Goal: Check status: Check status

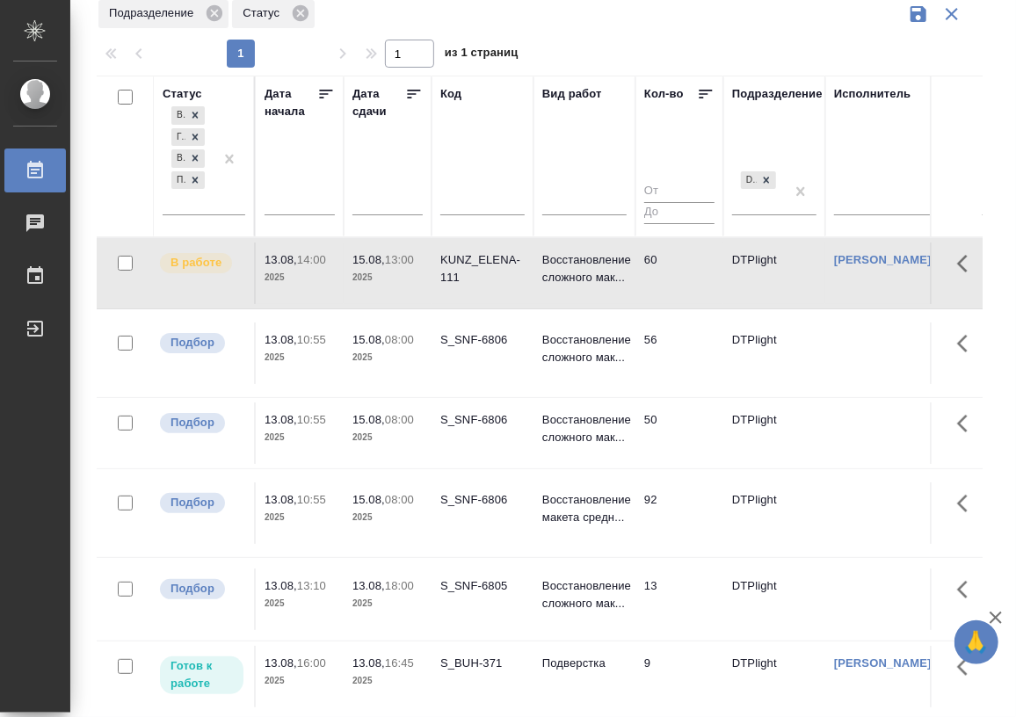
scroll to position [87, 0]
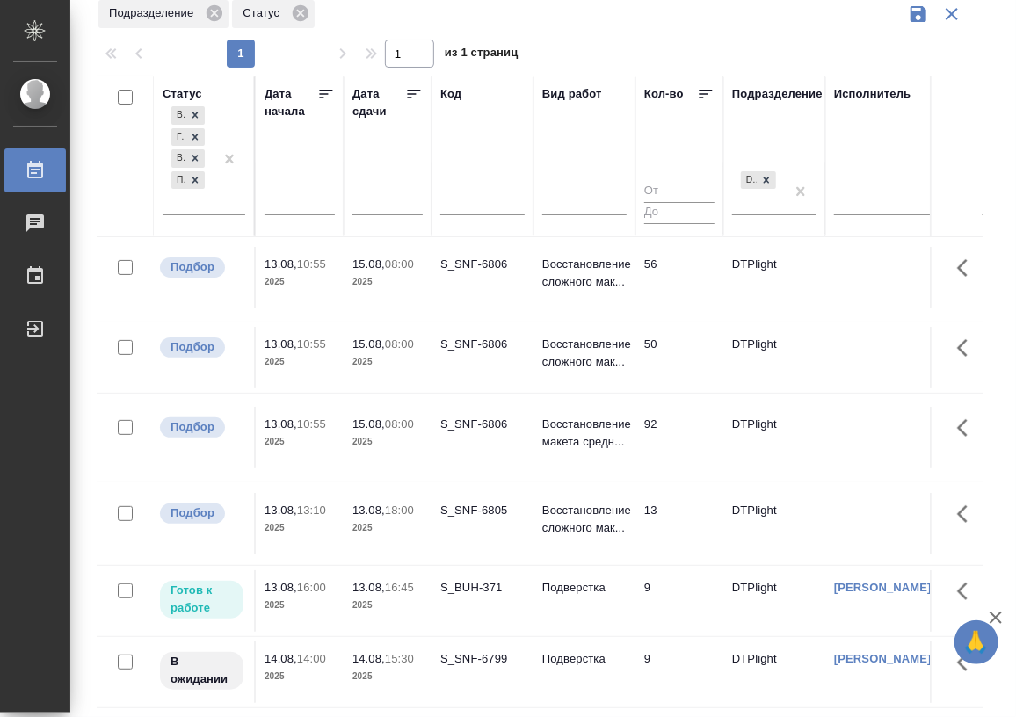
click at [562, 229] on td "Подверстка" at bounding box center [584, 198] width 102 height 62
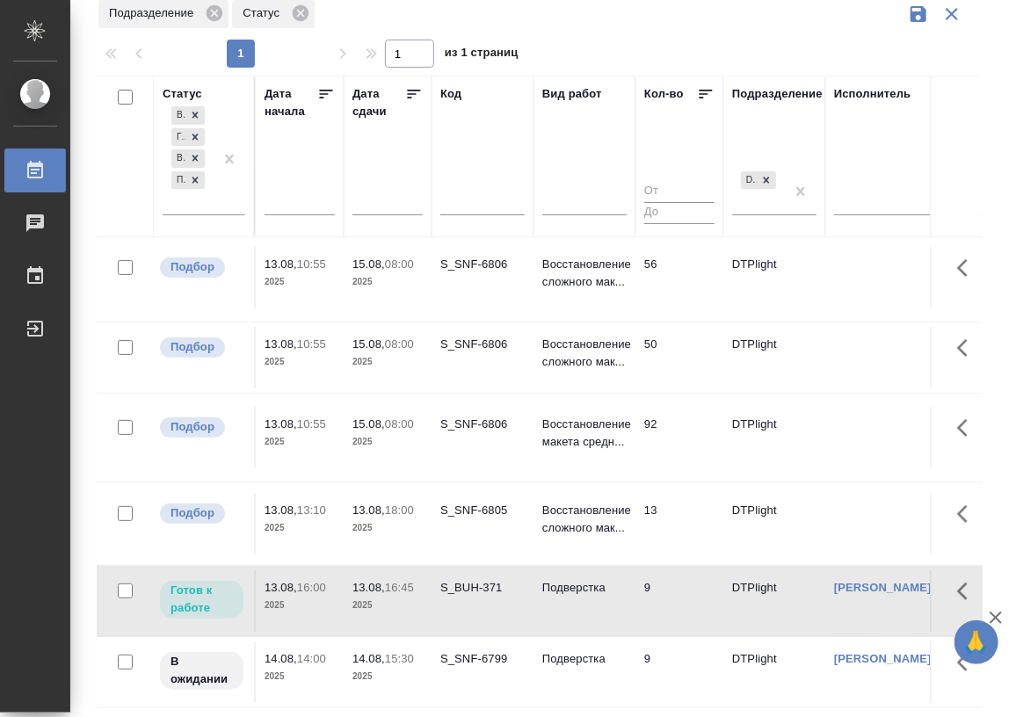
click at [562, 229] on td "Подверстка" at bounding box center [584, 198] width 102 height 62
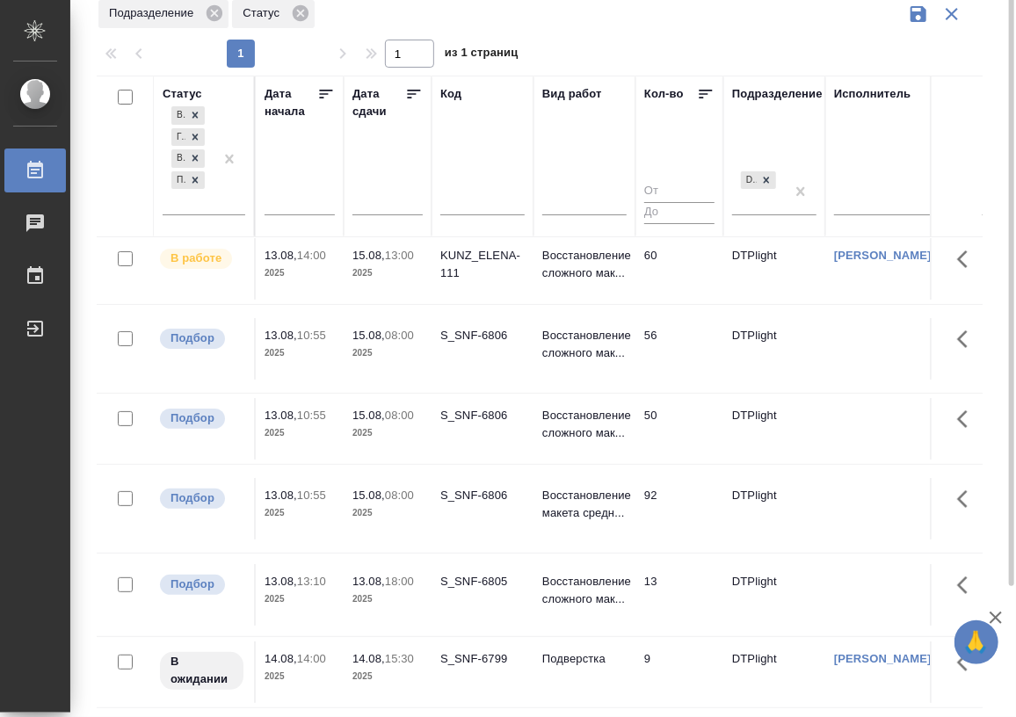
scroll to position [0, 0]
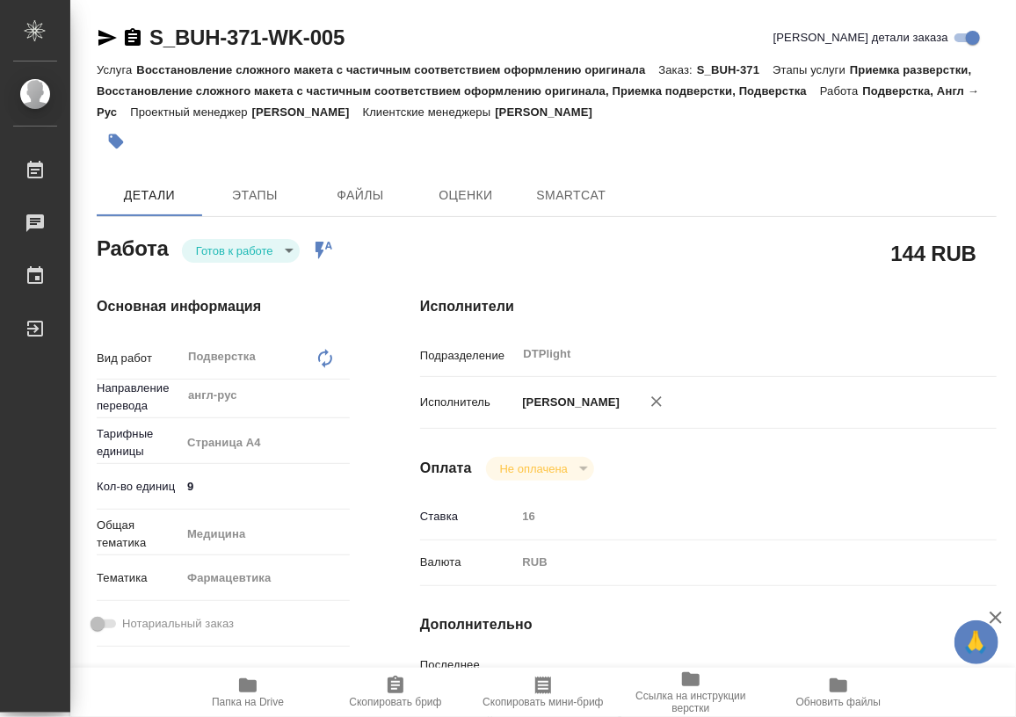
type textarea "x"
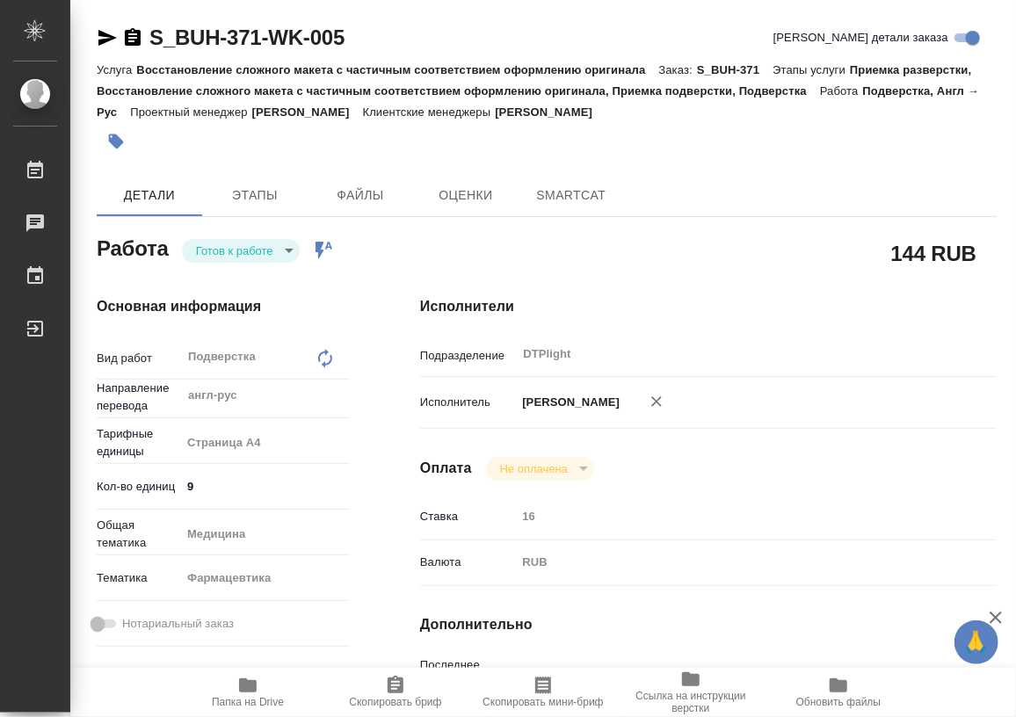
type textarea "x"
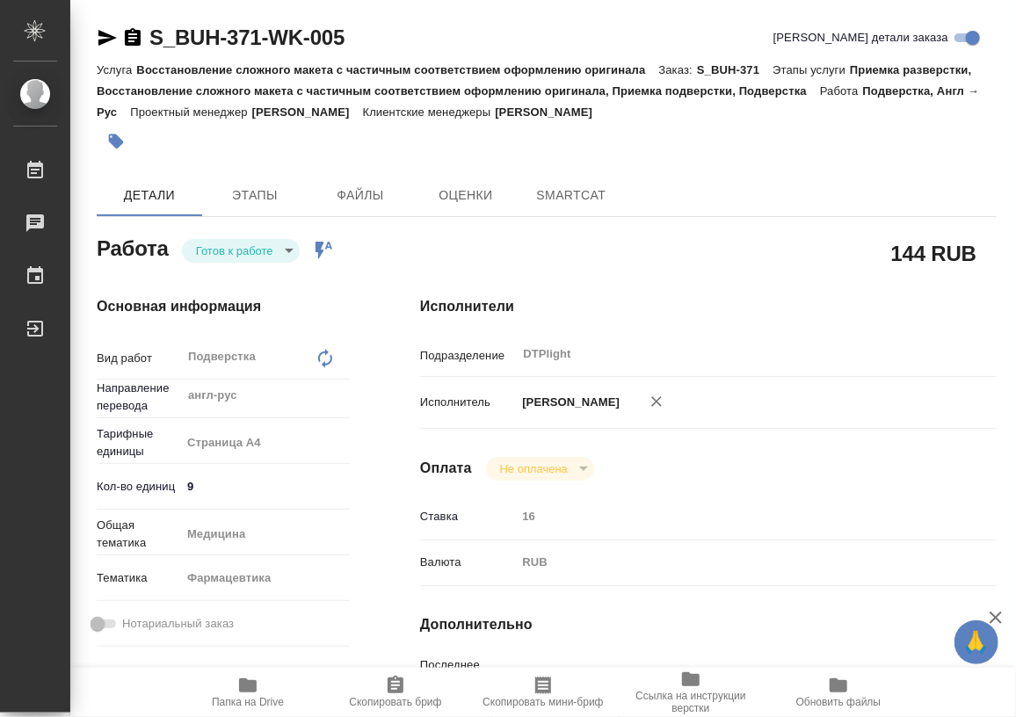
type textarea "x"
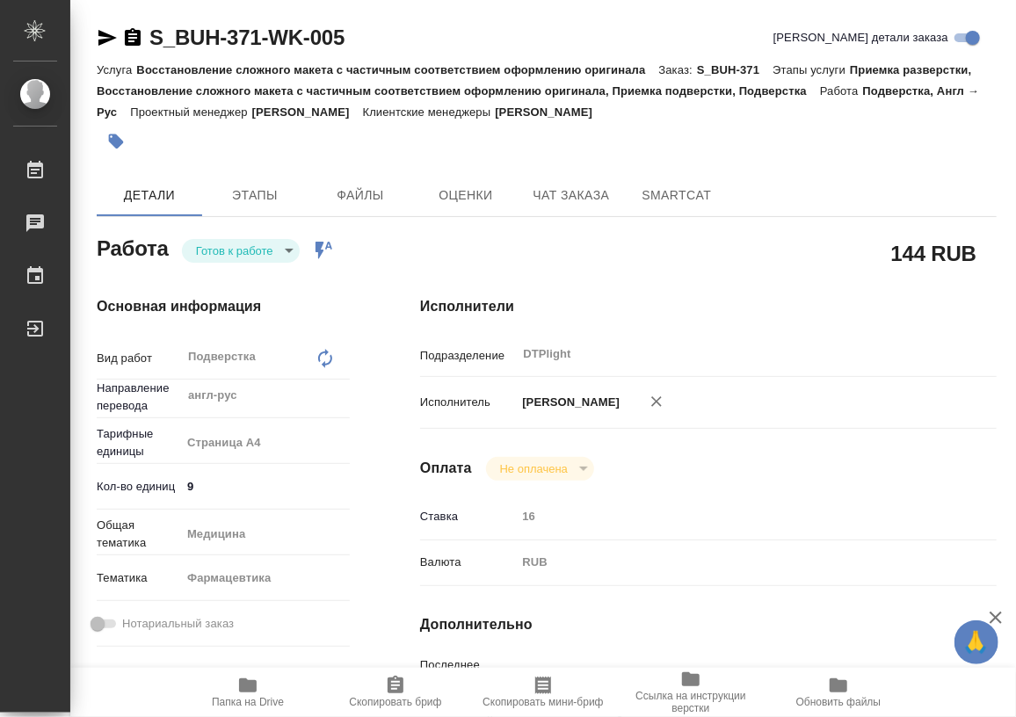
type textarea "x"
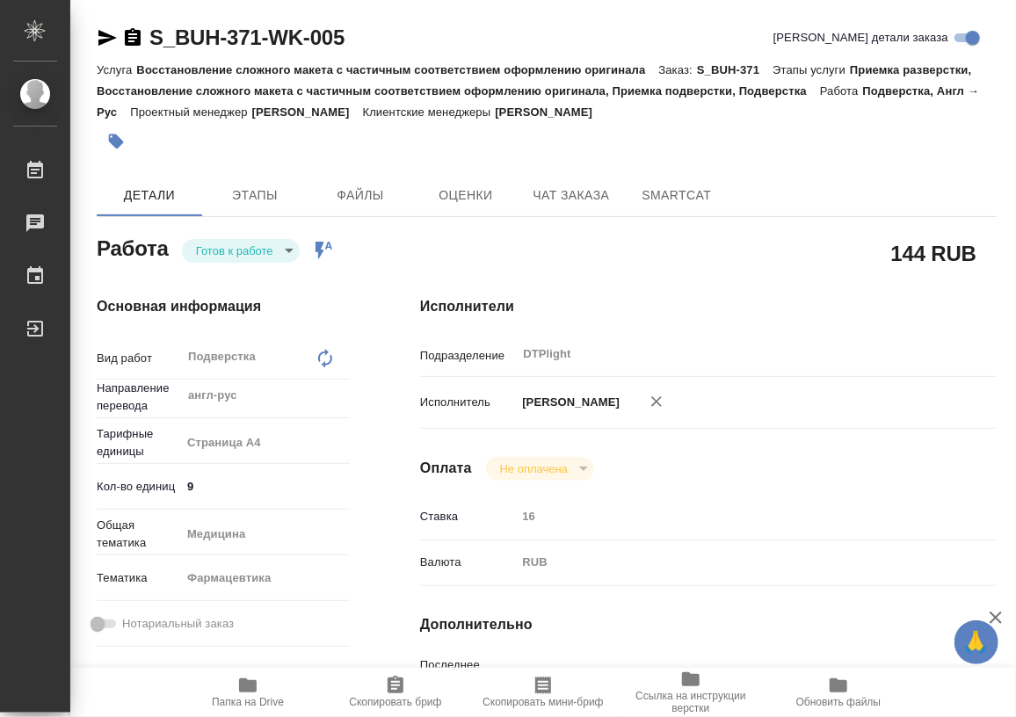
type textarea "x"
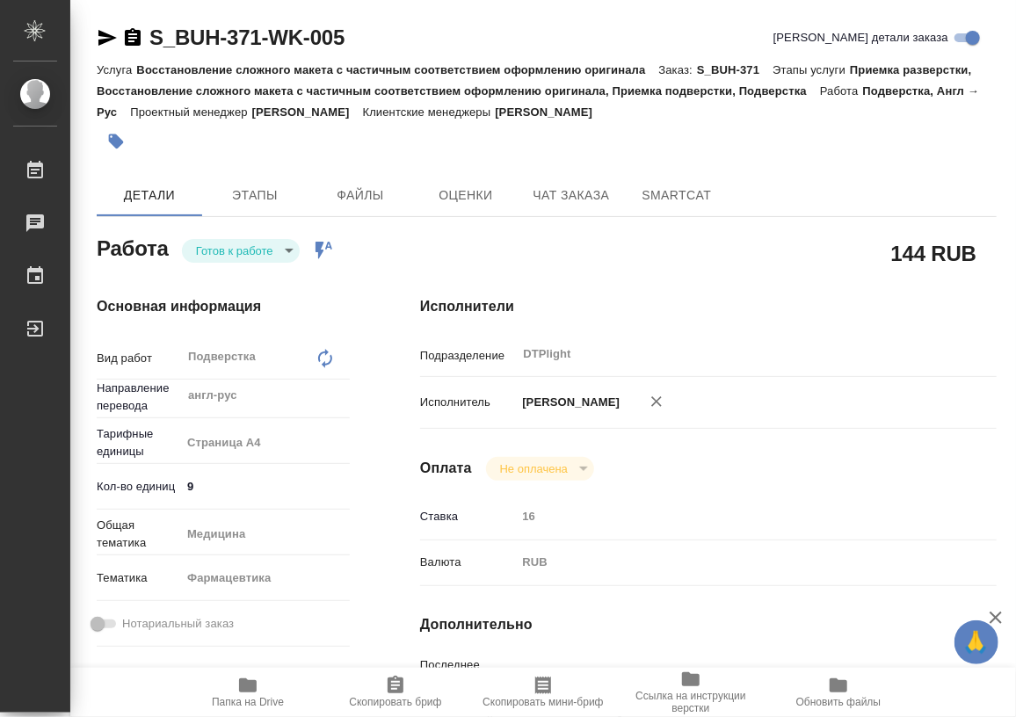
type textarea "x"
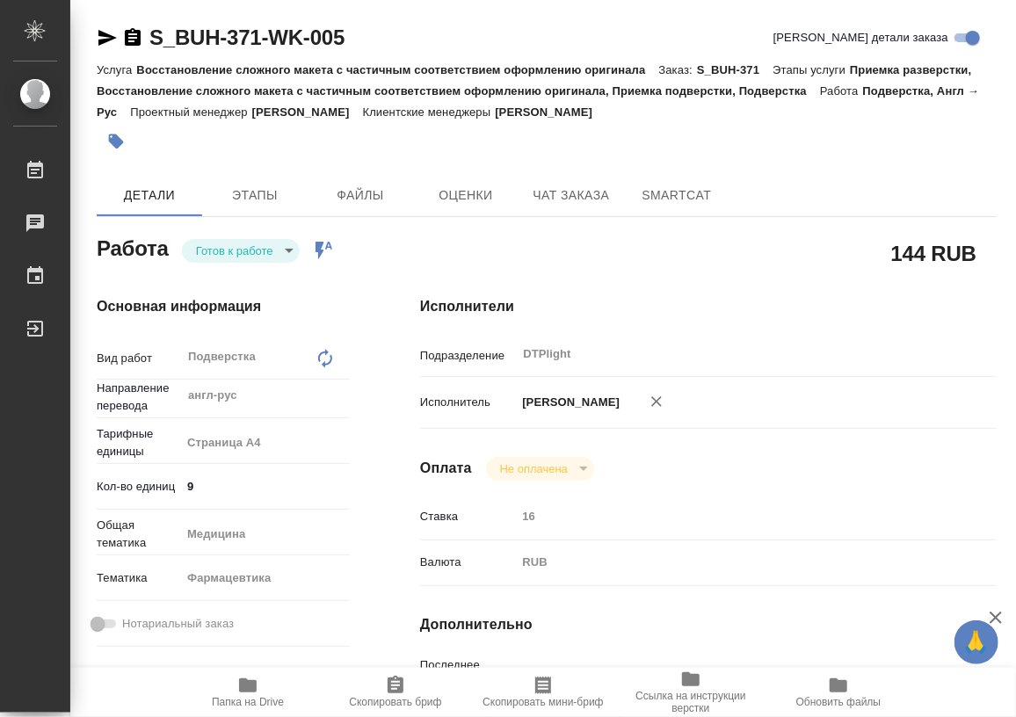
type textarea "x"
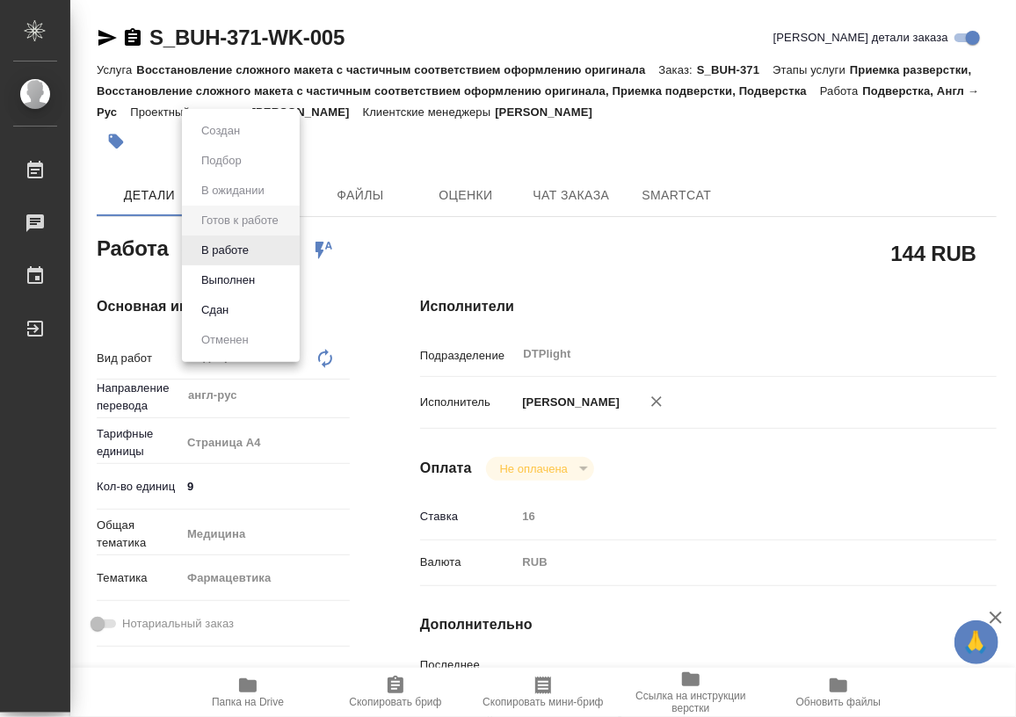
click at [262, 246] on body "🙏 .cls-1 fill:#fff; AWATERA Работы Чаты График Выйти S_BUH-371-WK-005 Кратко де…" at bounding box center [508, 358] width 1016 height 717
type textarea "x"
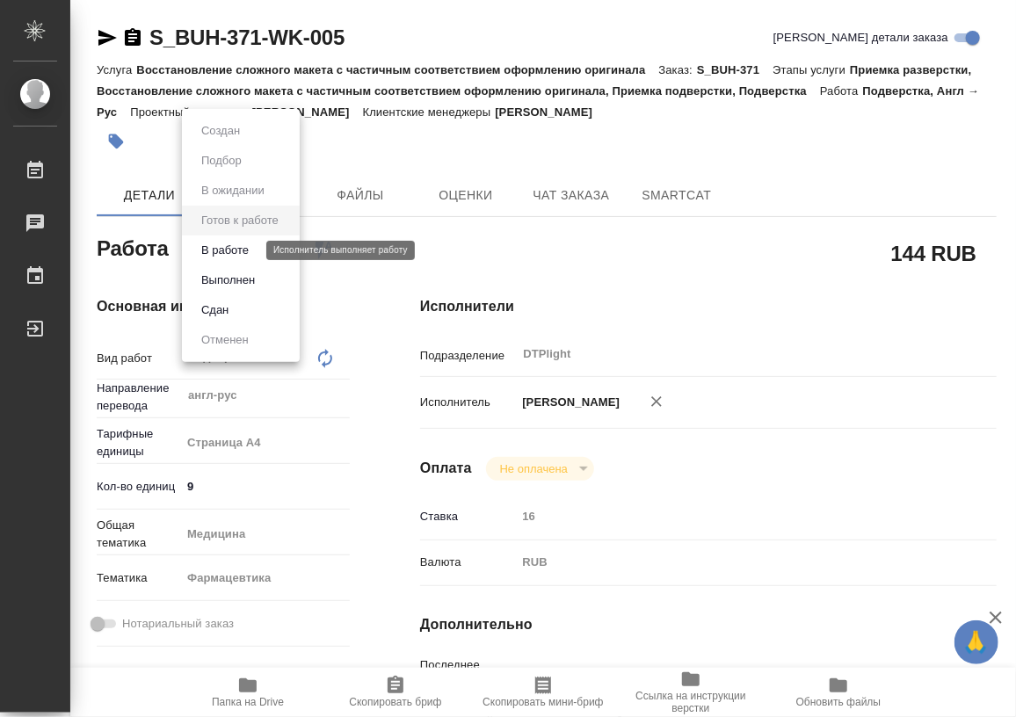
type textarea "x"
click at [244, 250] on button "В работе" at bounding box center [225, 250] width 58 height 19
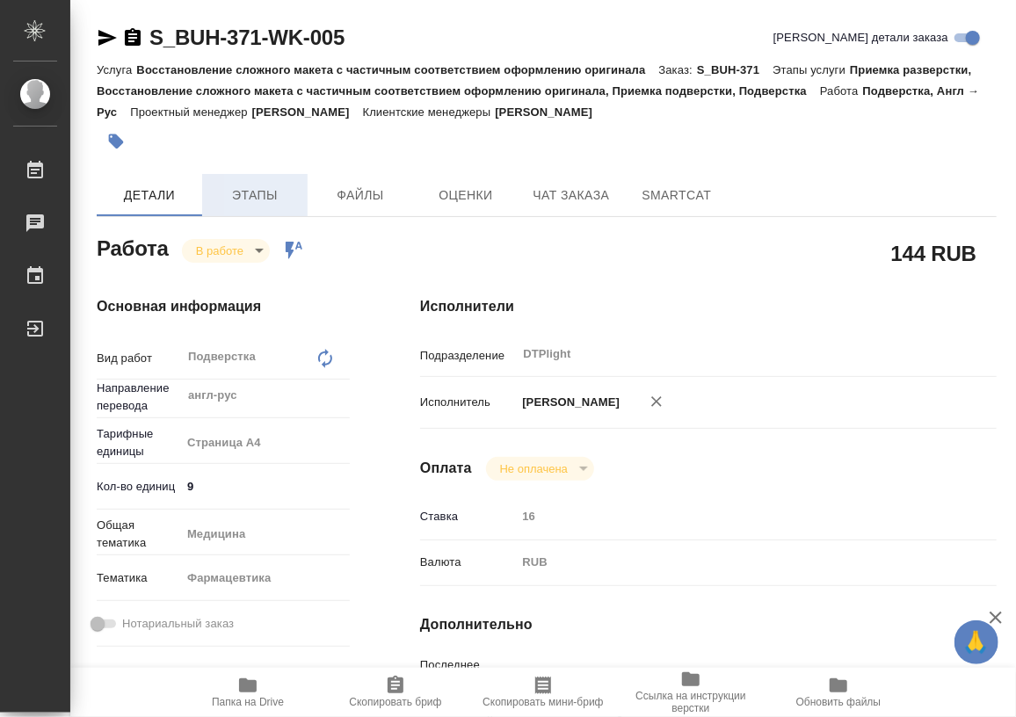
type textarea "x"
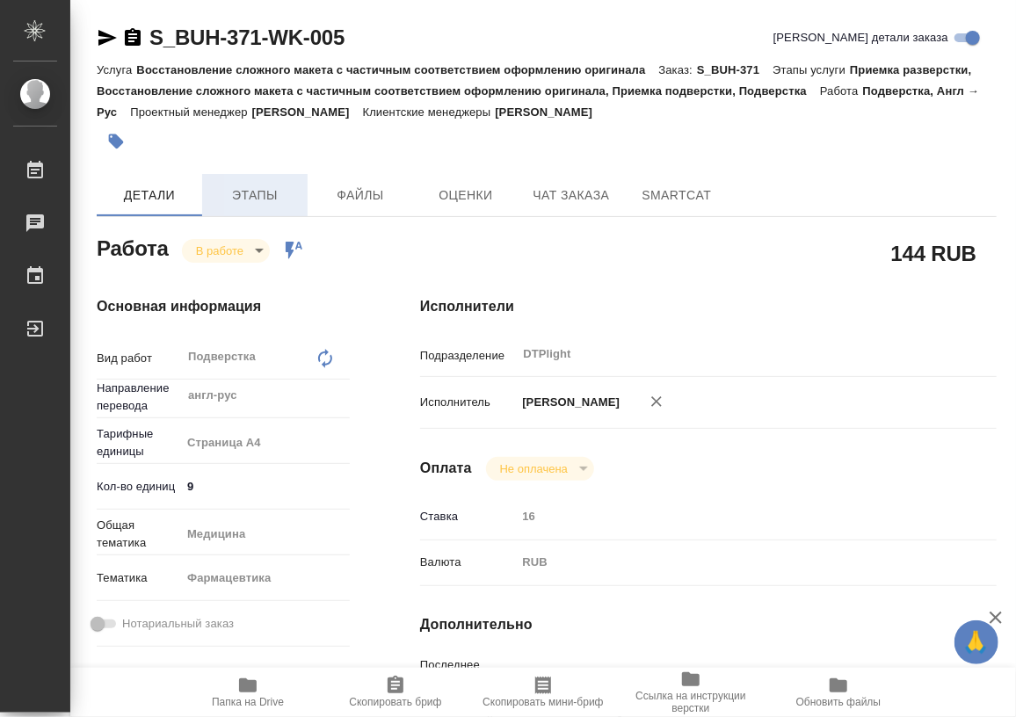
type textarea "x"
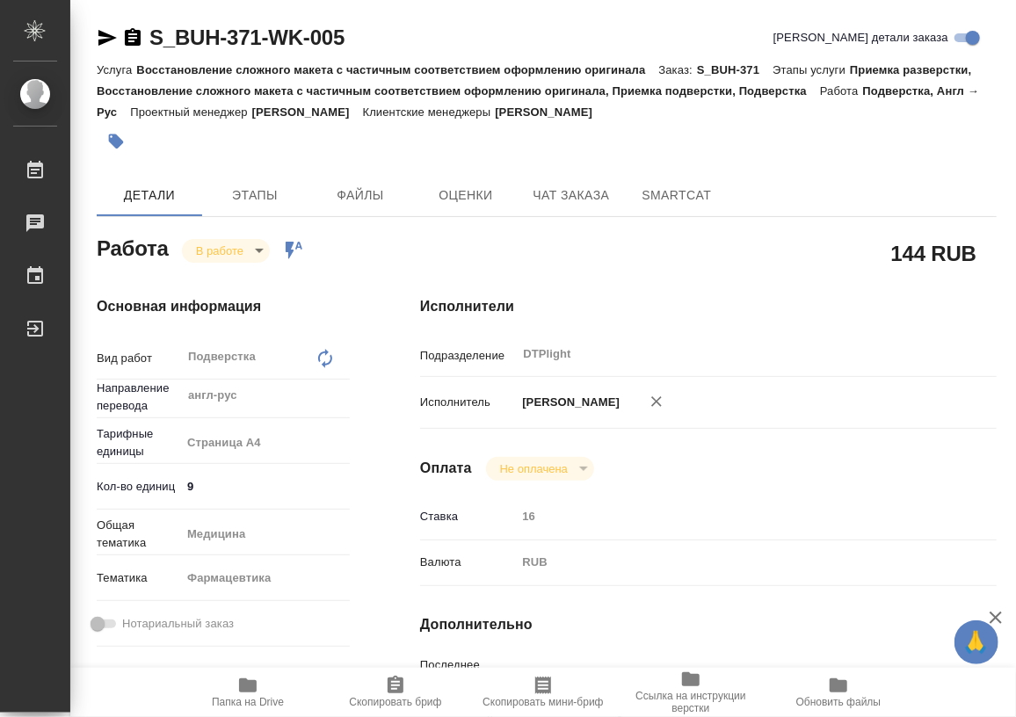
type textarea "x"
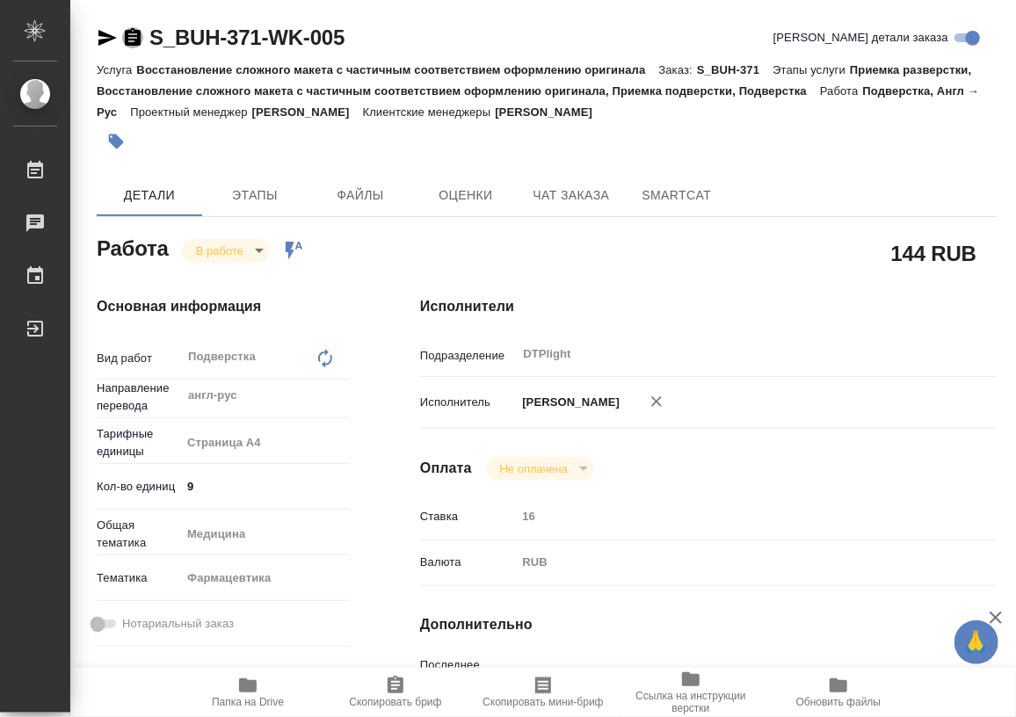
click at [132, 39] on icon "button" at bounding box center [133, 37] width 16 height 18
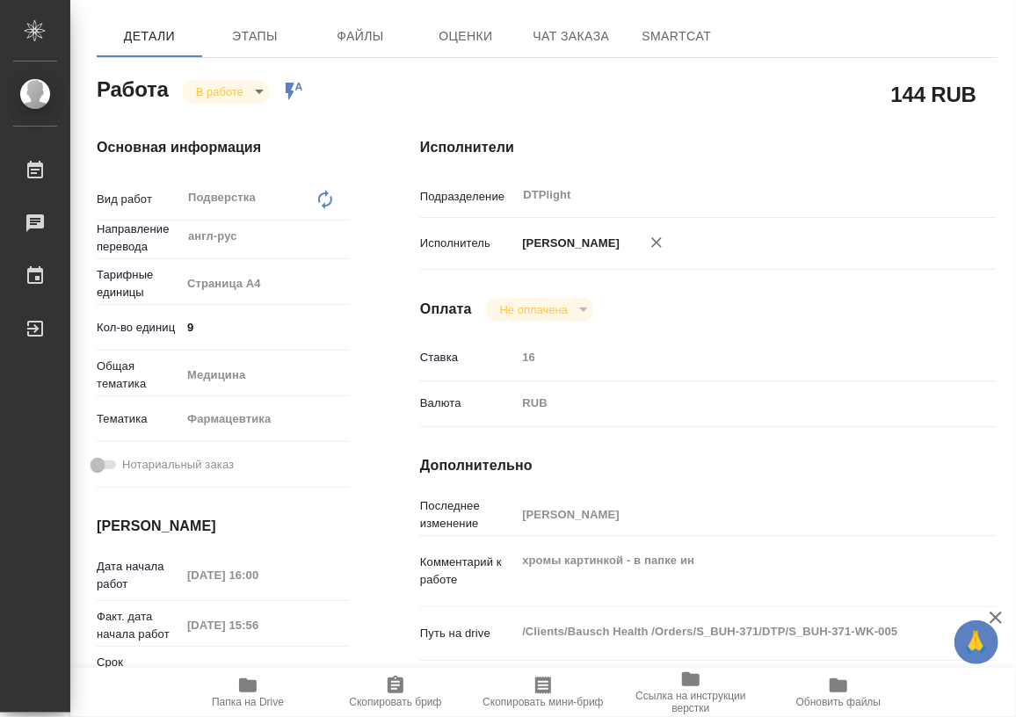
scroll to position [838, 0]
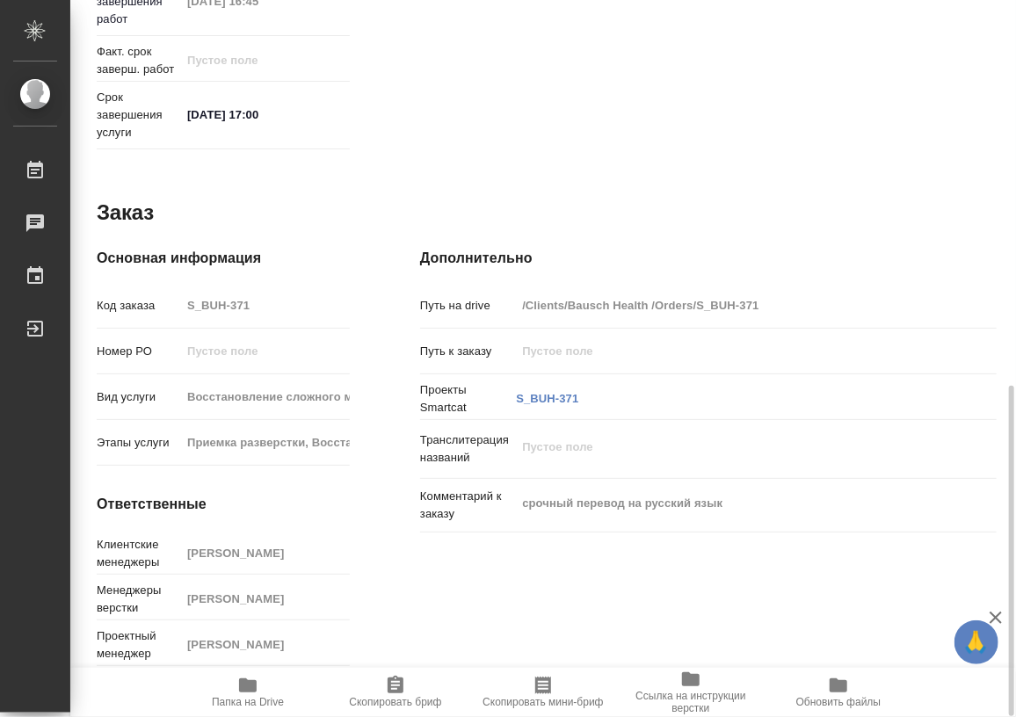
click at [251, 689] on icon "button" at bounding box center [248, 686] width 18 height 14
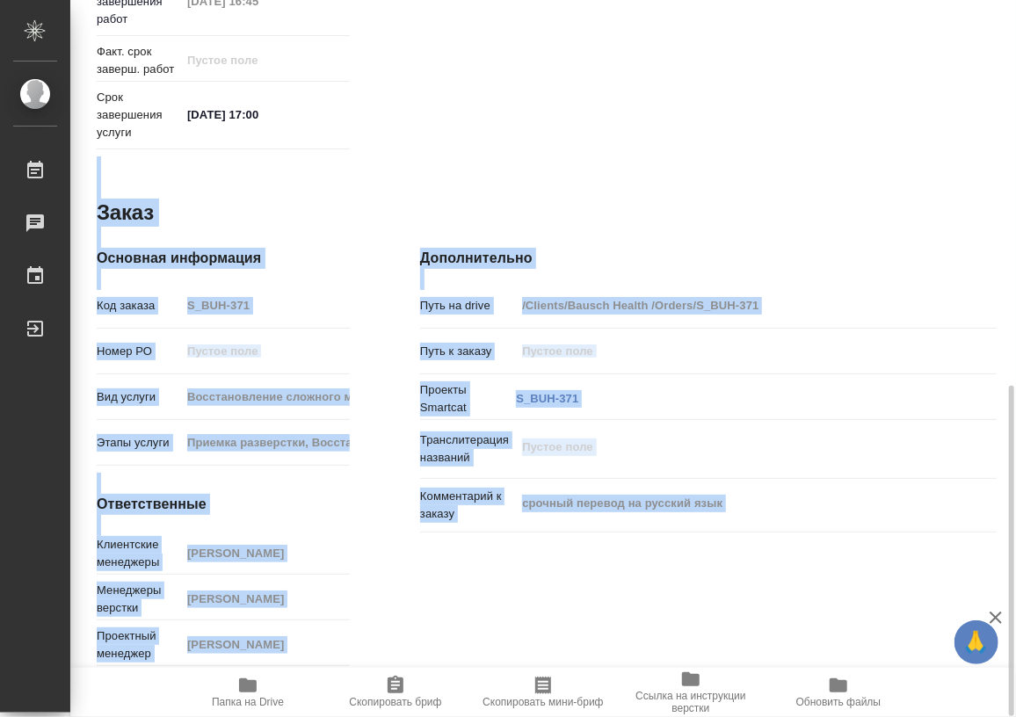
drag, startPoint x: 1015, startPoint y: 447, endPoint x: 954, endPoint y: 125, distance: 328.2
click at [954, 125] on div "S_BUH-371-WK-005 Кратко детали заказа Услуга Восстановление сложного макета с ч…" at bounding box center [543, 358] width 946 height 717
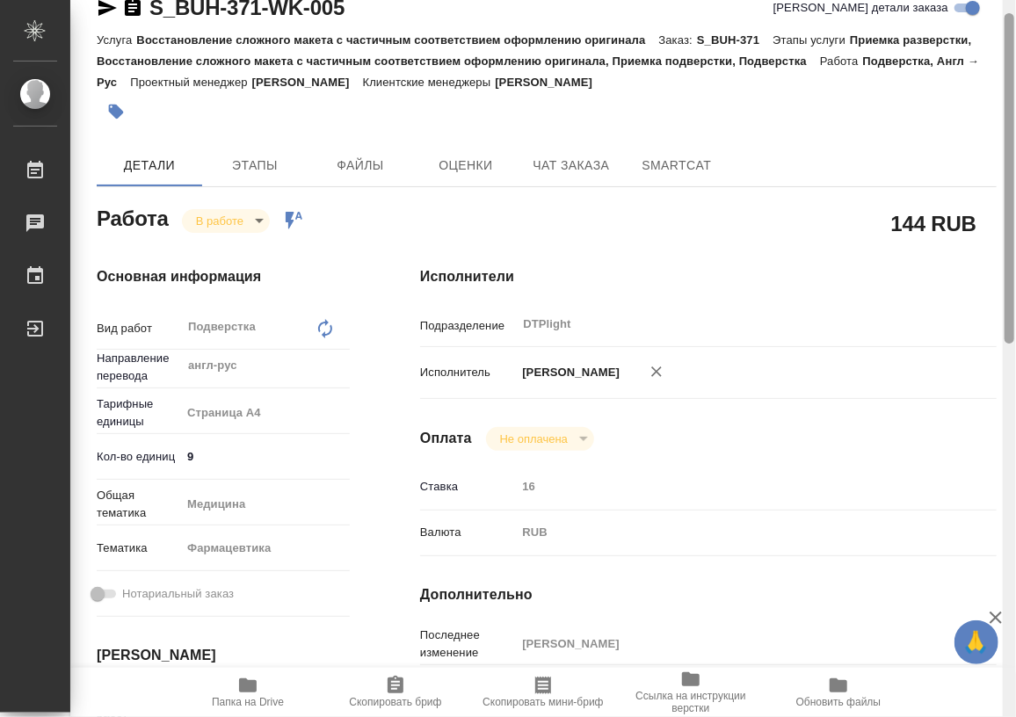
drag, startPoint x: 1007, startPoint y: 460, endPoint x: 931, endPoint y: 104, distance: 364.1
click at [946, 96] on div "S_BUH-371-WK-005 Кратко детали заказа Услуга Восстановление сложного макета с ч…" at bounding box center [543, 358] width 946 height 717
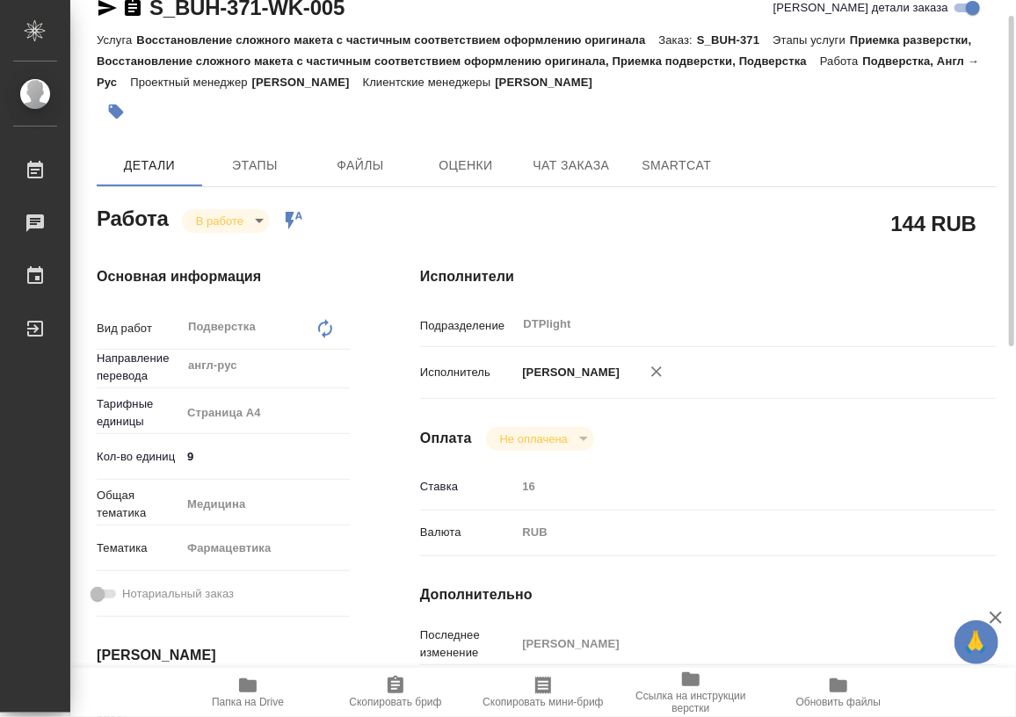
scroll to position [32, 0]
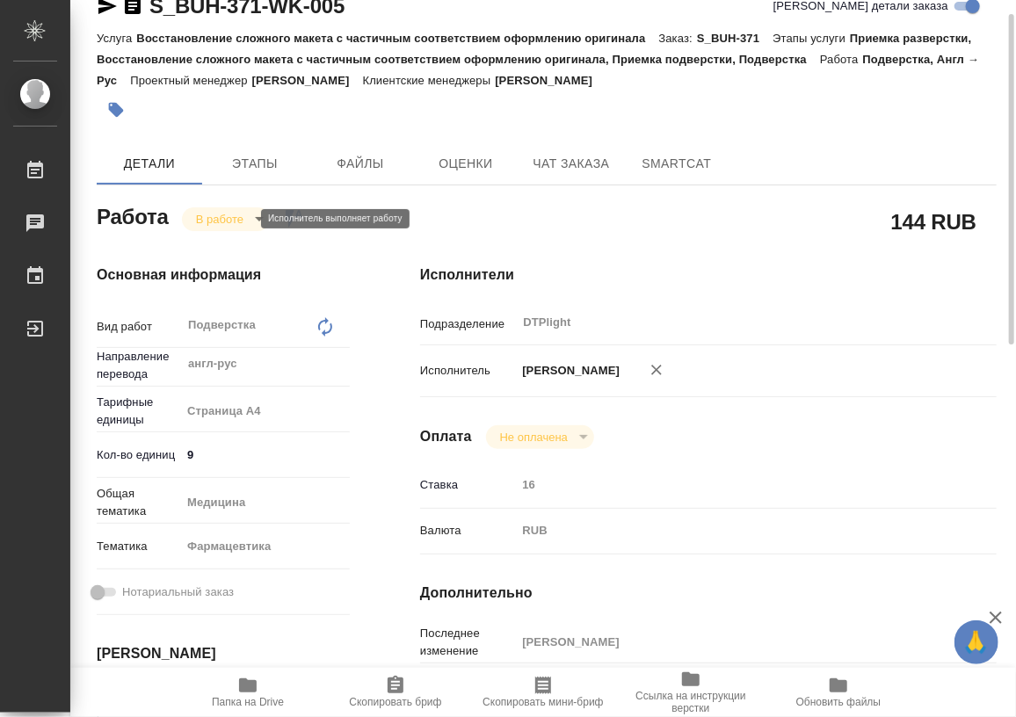
click at [219, 224] on body "🙏 .cls-1 fill:#fff; AWATERA Работы 0 Чаты График Выйти S_BUH-371-WK-005 Кратко …" at bounding box center [508, 358] width 1016 height 717
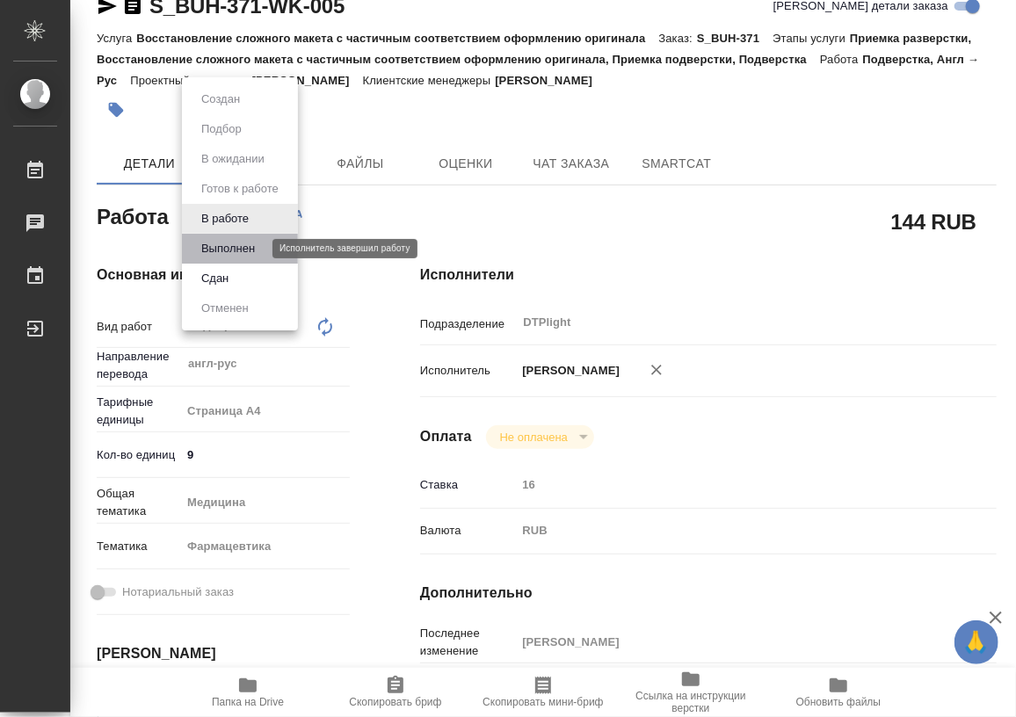
click at [229, 249] on button "Выполнен" at bounding box center [228, 248] width 64 height 19
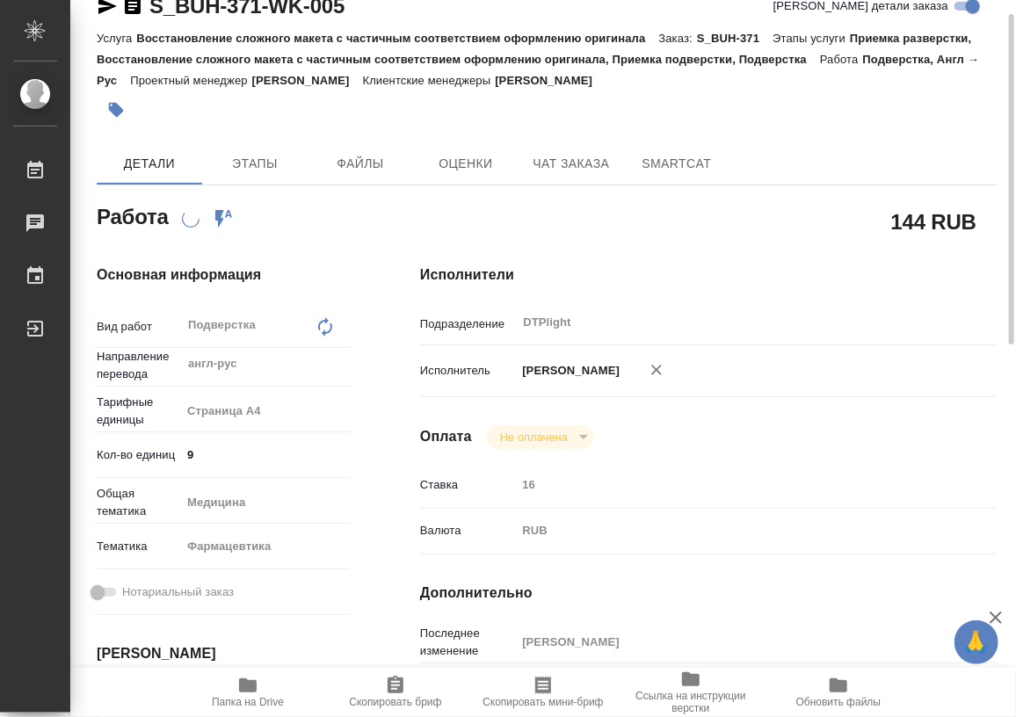
type textarea "x"
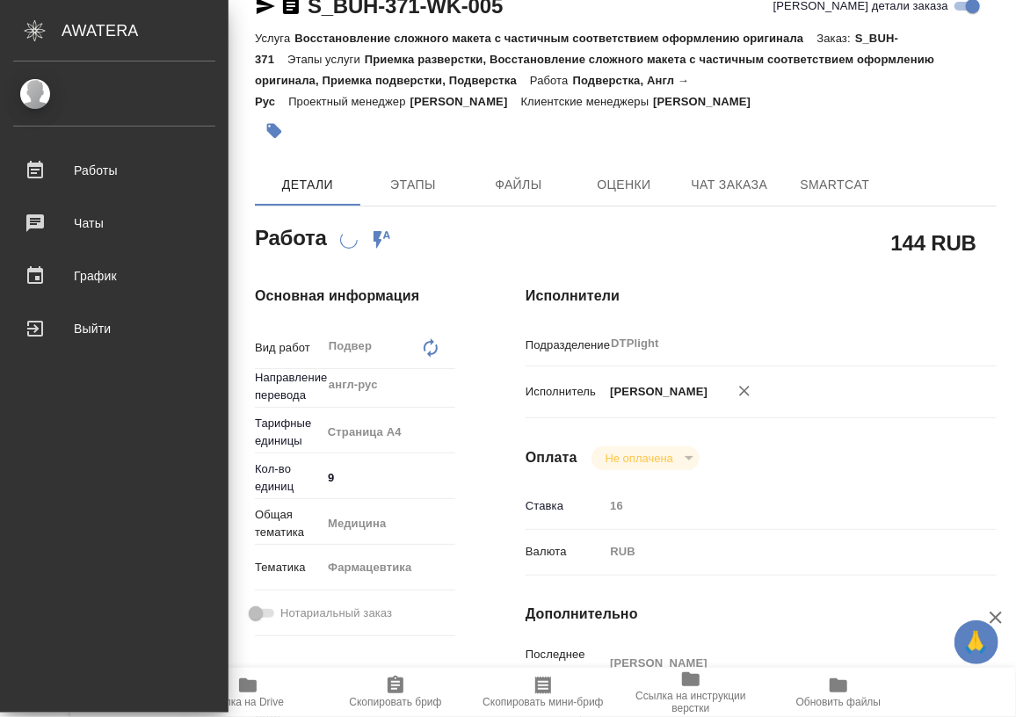
type textarea "x"
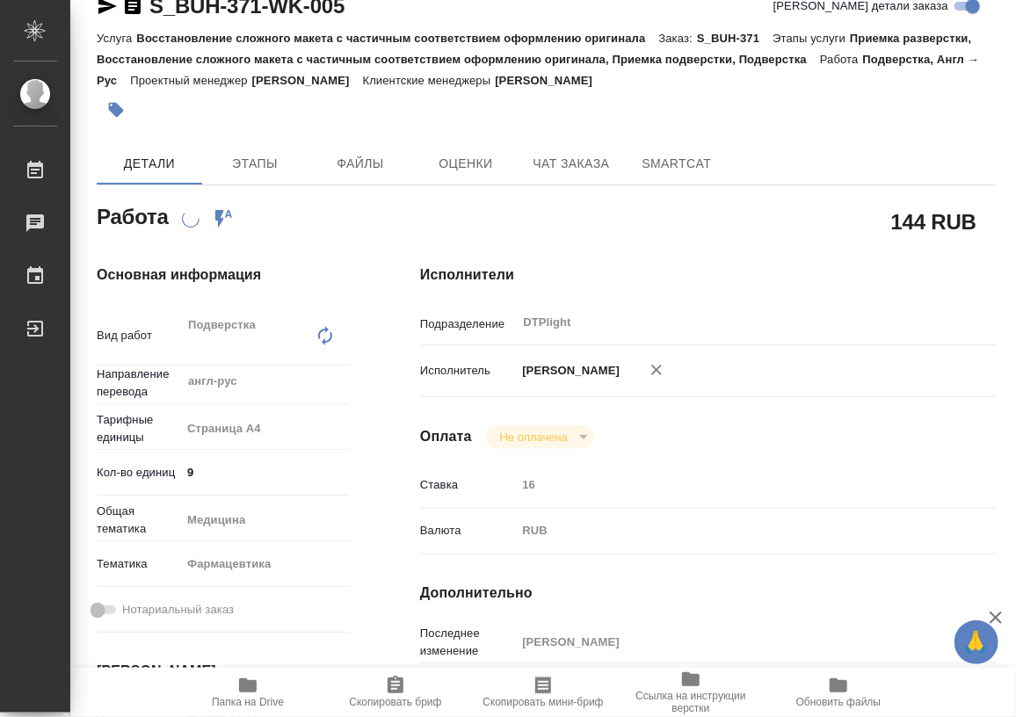
scroll to position [0, 0]
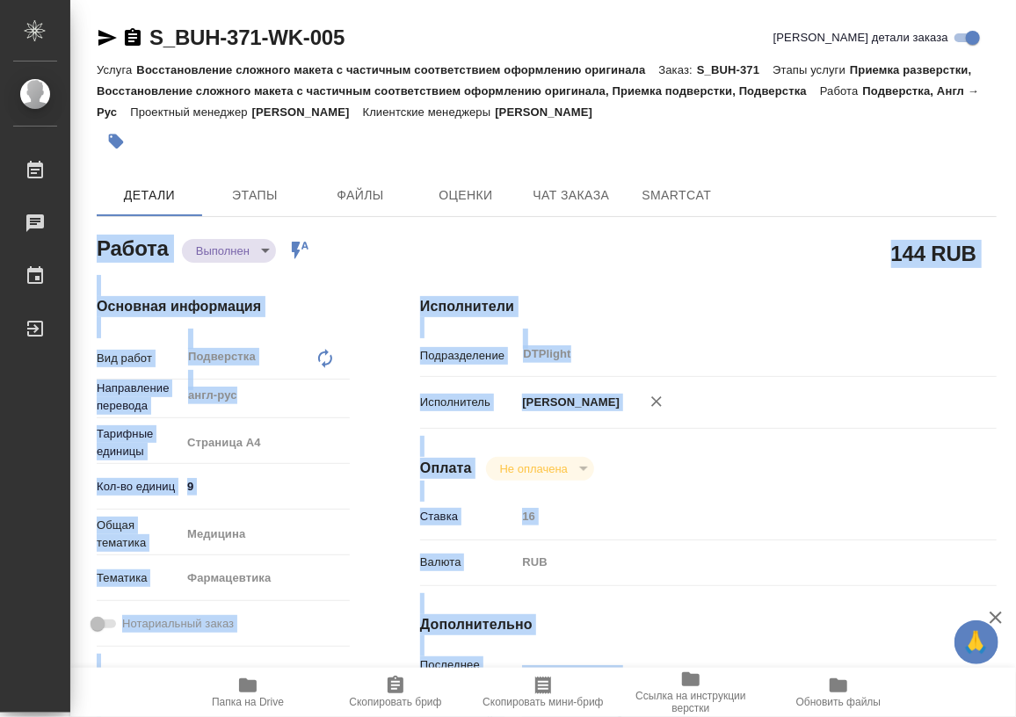
type textarea "x"
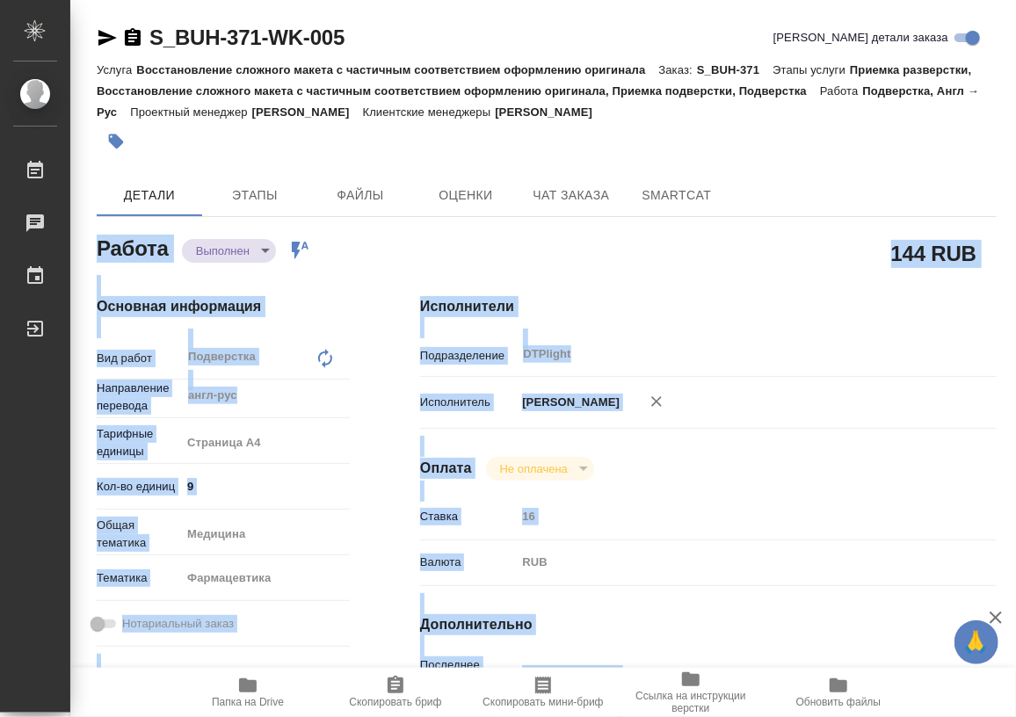
type textarea "x"
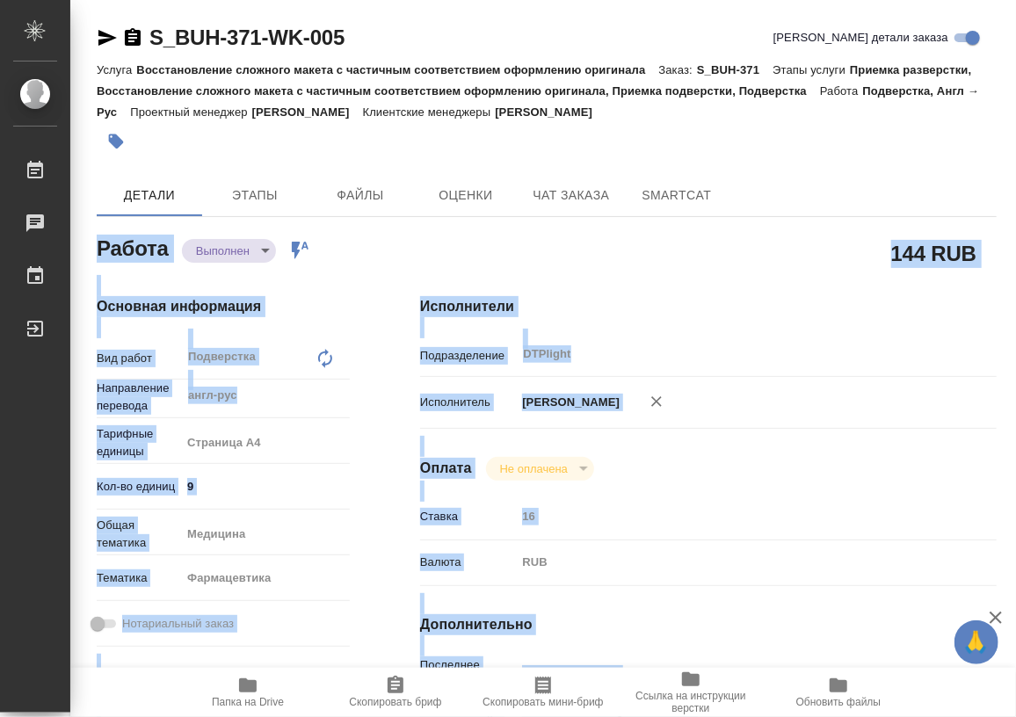
type textarea "x"
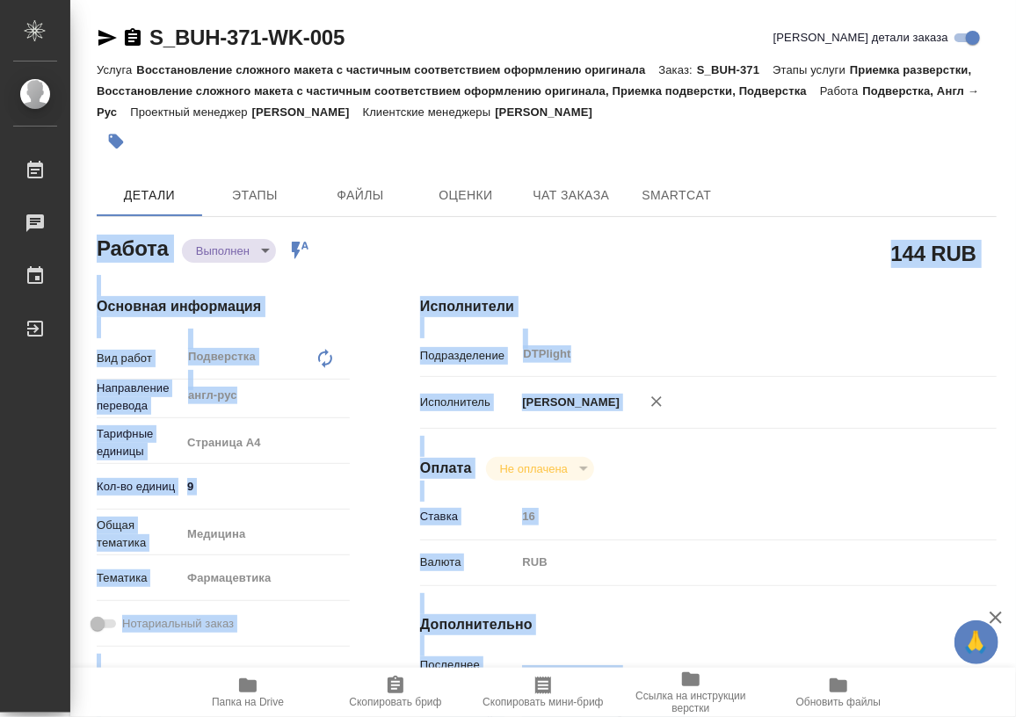
type textarea "x"
